Goal: Transaction & Acquisition: Purchase product/service

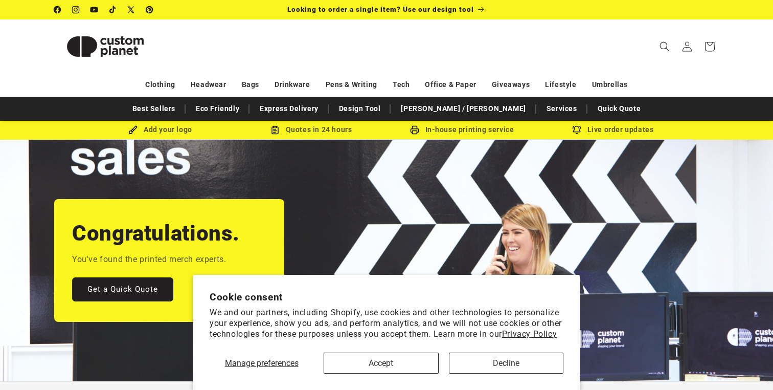
scroll to position [94, 0]
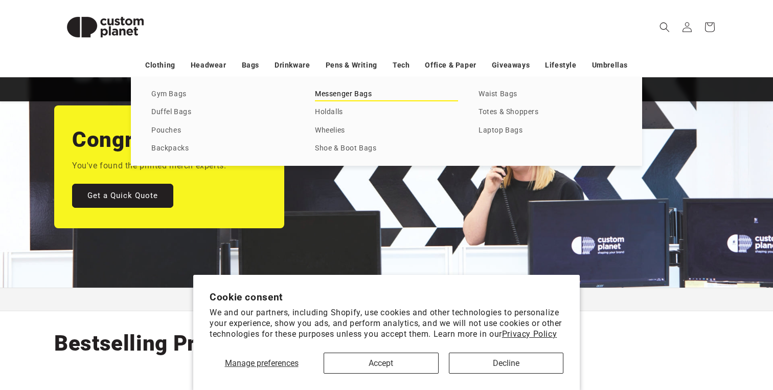
click at [332, 90] on link "Messenger Bags" at bounding box center [386, 94] width 143 height 14
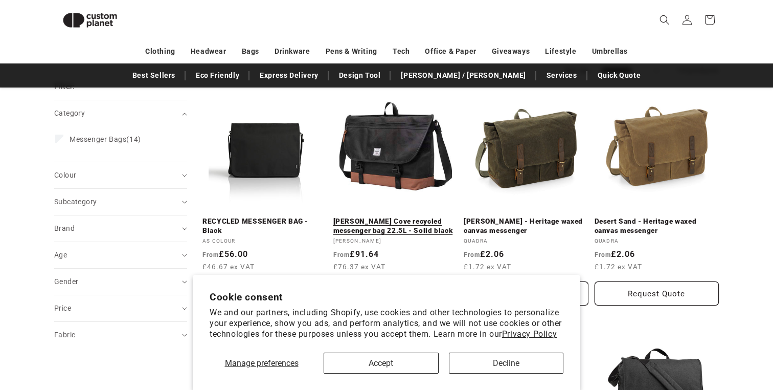
scroll to position [123, 0]
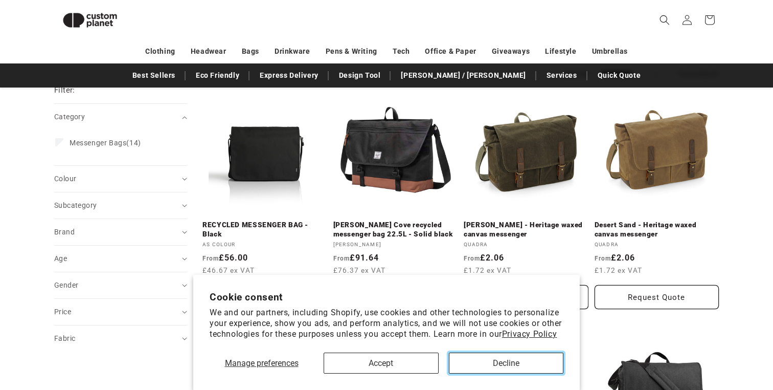
click at [491, 360] on button "Decline" at bounding box center [506, 362] width 115 height 21
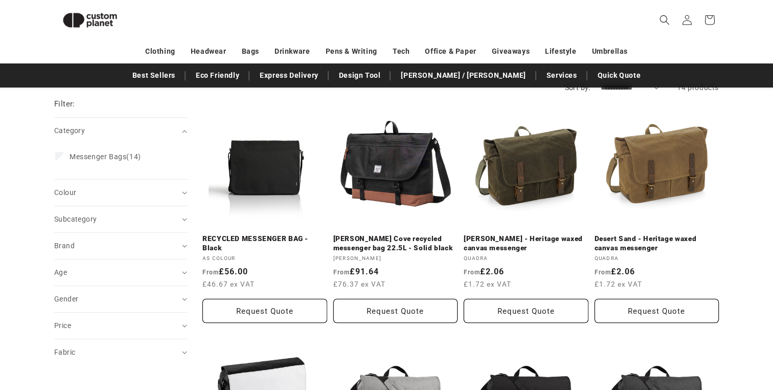
scroll to position [0, 0]
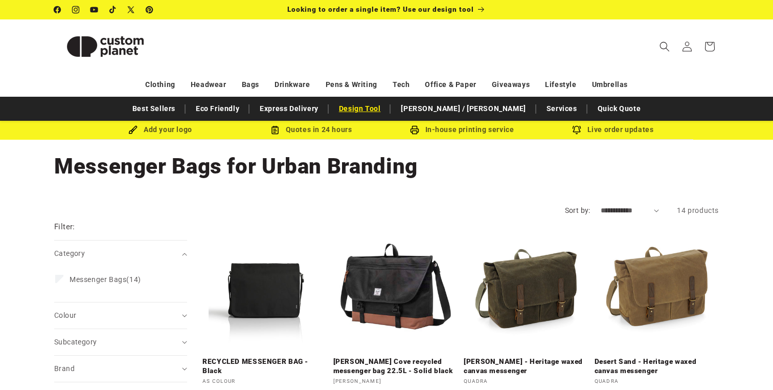
click at [386, 115] on link "Design Tool" at bounding box center [360, 109] width 52 height 18
